Goal: Transaction & Acquisition: Purchase product/service

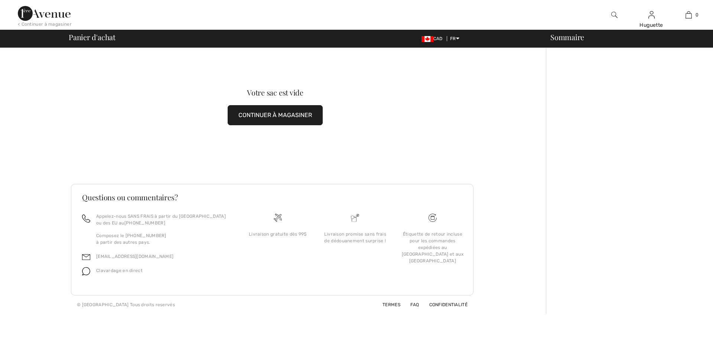
checkbox input "true"
click at [275, 118] on button "CONTINUER À MAGASINER" at bounding box center [275, 115] width 95 height 20
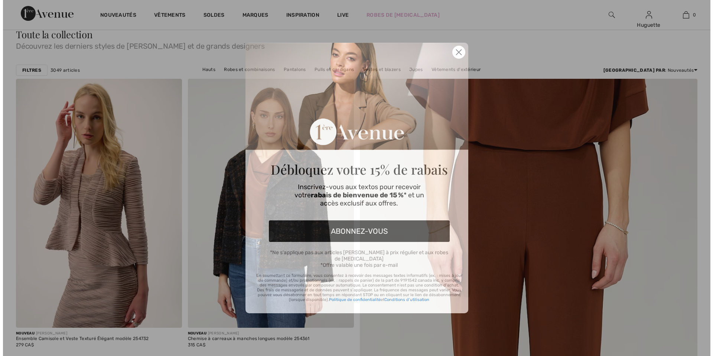
scroll to position [90, 0]
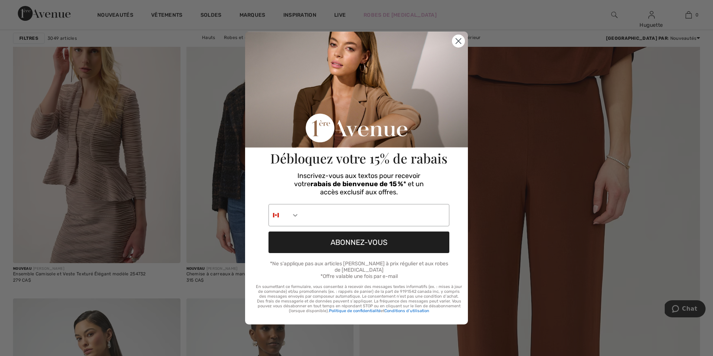
checkbox input "true"
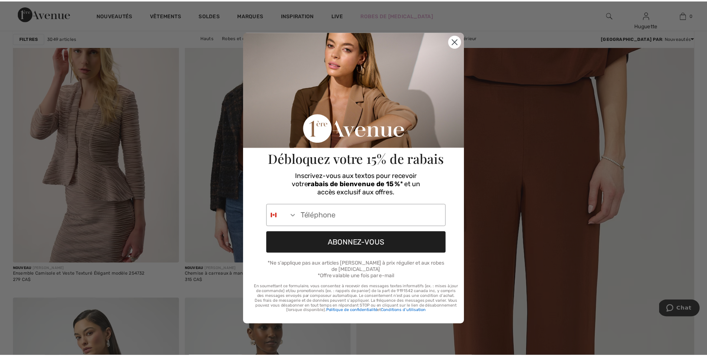
scroll to position [0, 0]
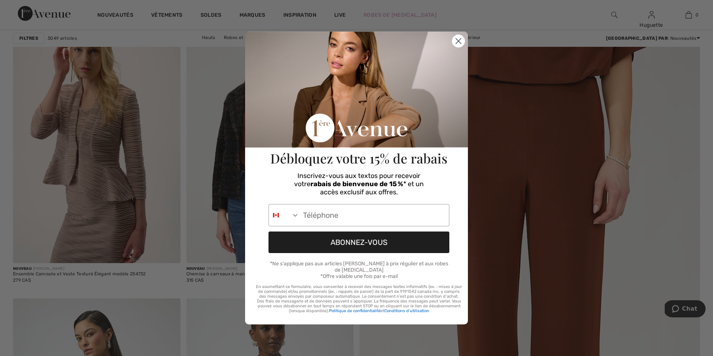
click at [461, 46] on circle "Close dialog" at bounding box center [458, 41] width 12 height 12
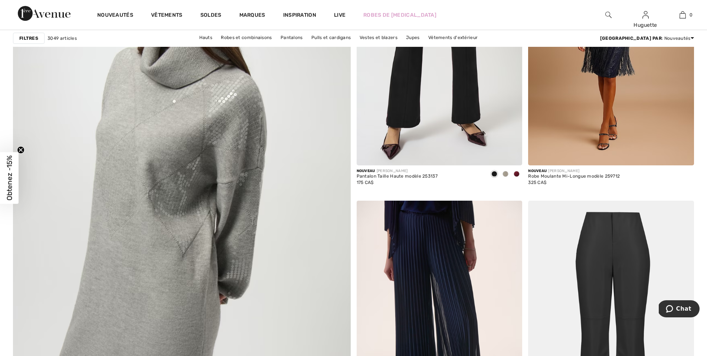
scroll to position [2533, 0]
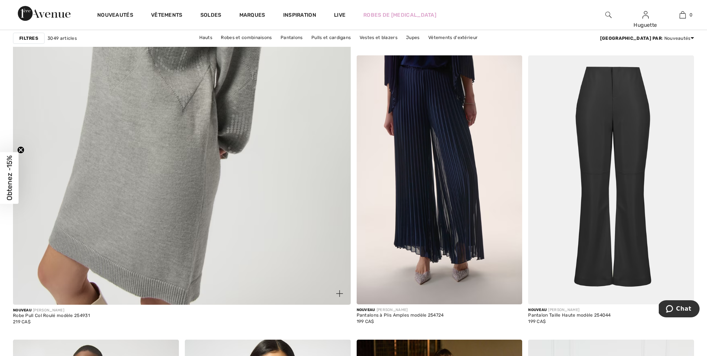
click at [162, 219] on img at bounding box center [181, 75] width 405 height 608
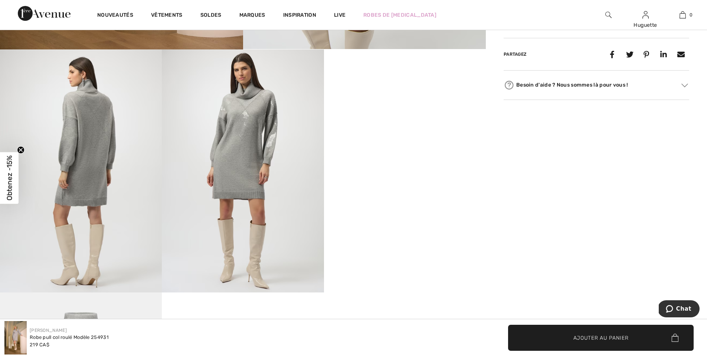
scroll to position [365, 0]
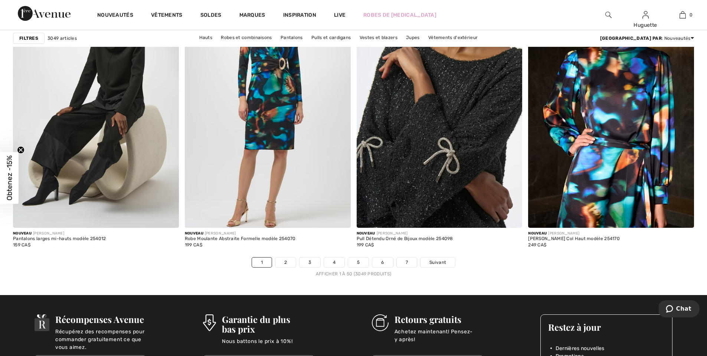
scroll to position [4271, 0]
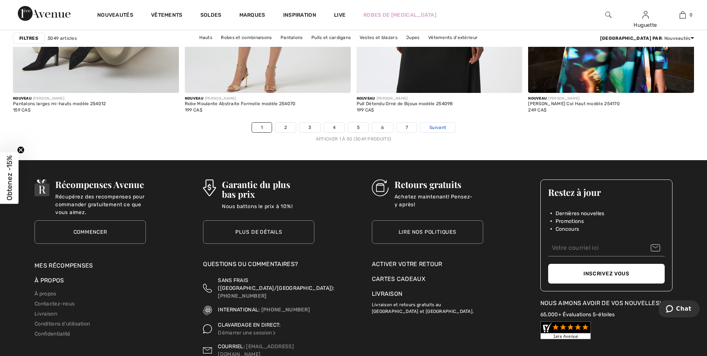
click at [431, 127] on span "Suivant" at bounding box center [437, 127] width 17 height 7
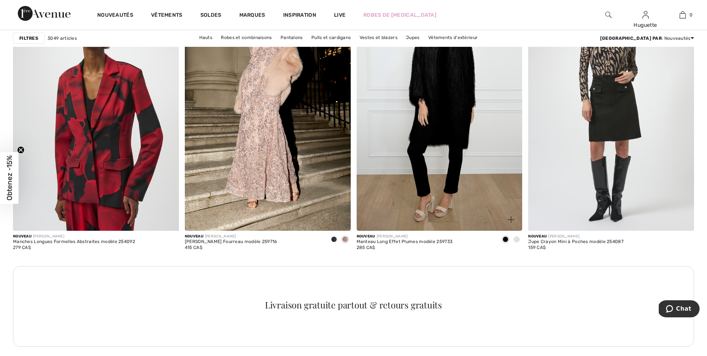
scroll to position [1308, 0]
